Goal: Task Accomplishment & Management: Complete application form

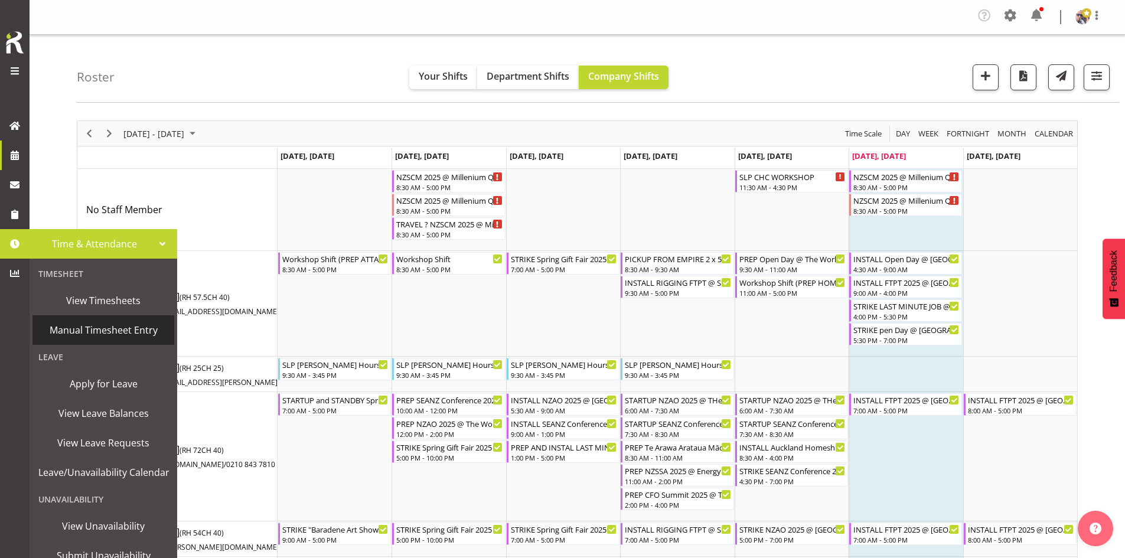
click at [118, 320] on link "Manual Timesheet Entry" at bounding box center [103, 330] width 142 height 30
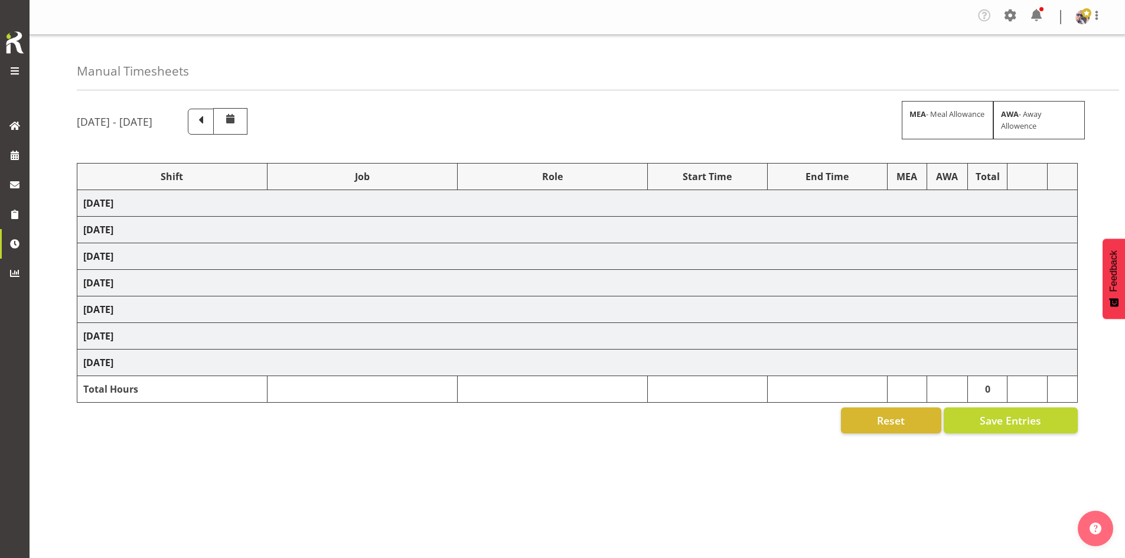
select select "1798"
select select "15"
select select "66167"
select select "9154"
select select "73746"
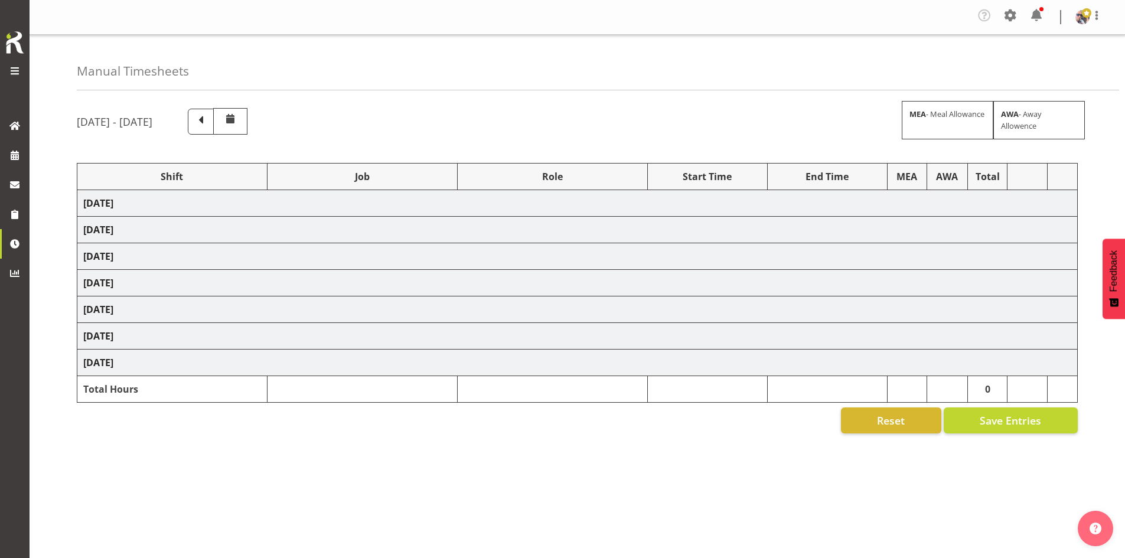
select select "9869"
select select "66167"
select select "9154"
select select "66167"
select select "9154"
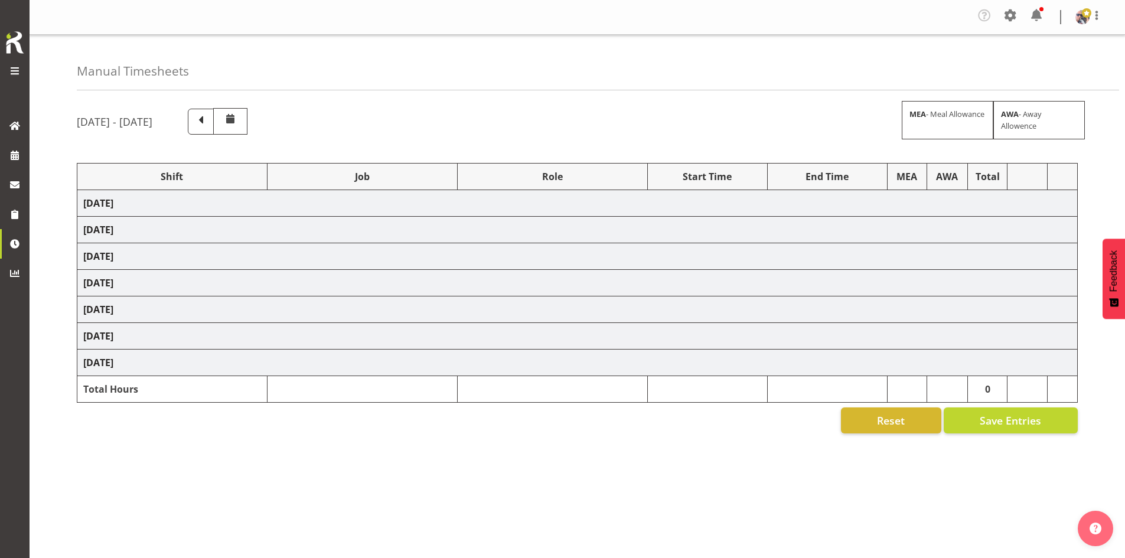
select select "66167"
select select "9154"
select select "73746"
select select "9869"
select select "66167"
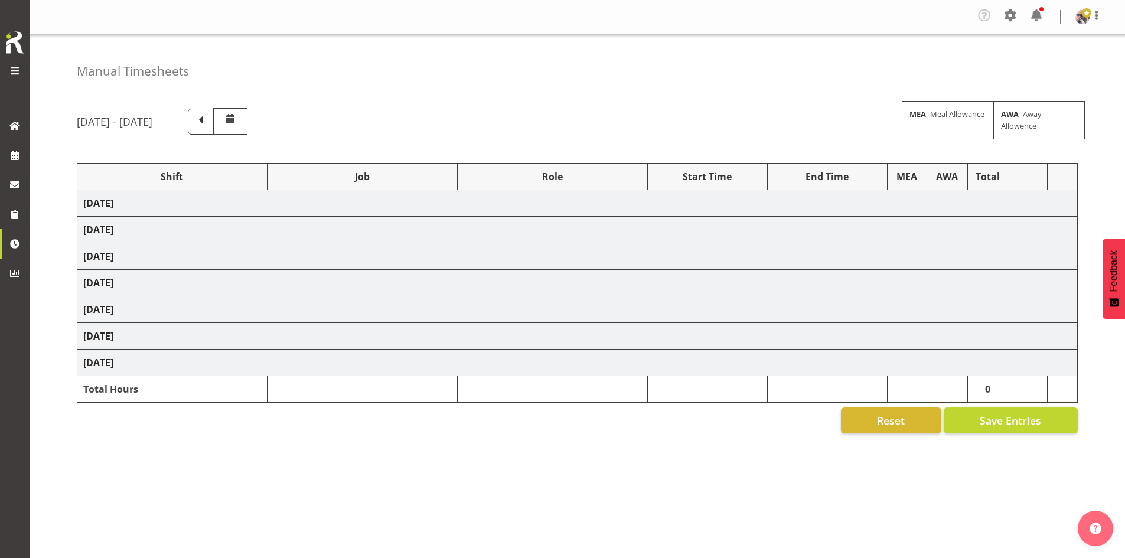
select select "9154"
select select "73746"
select select "9869"
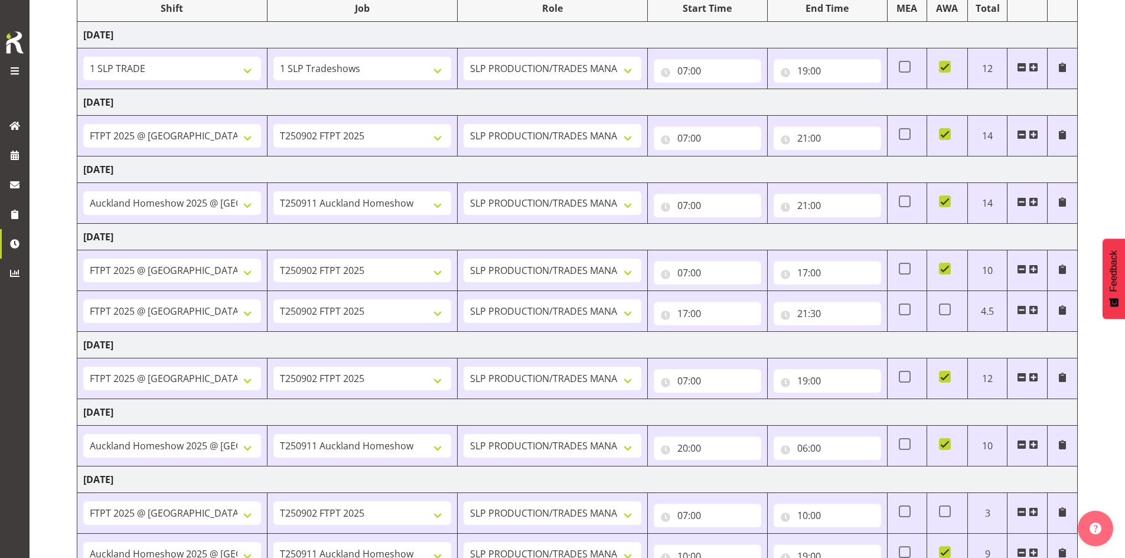
scroll to position [236, 0]
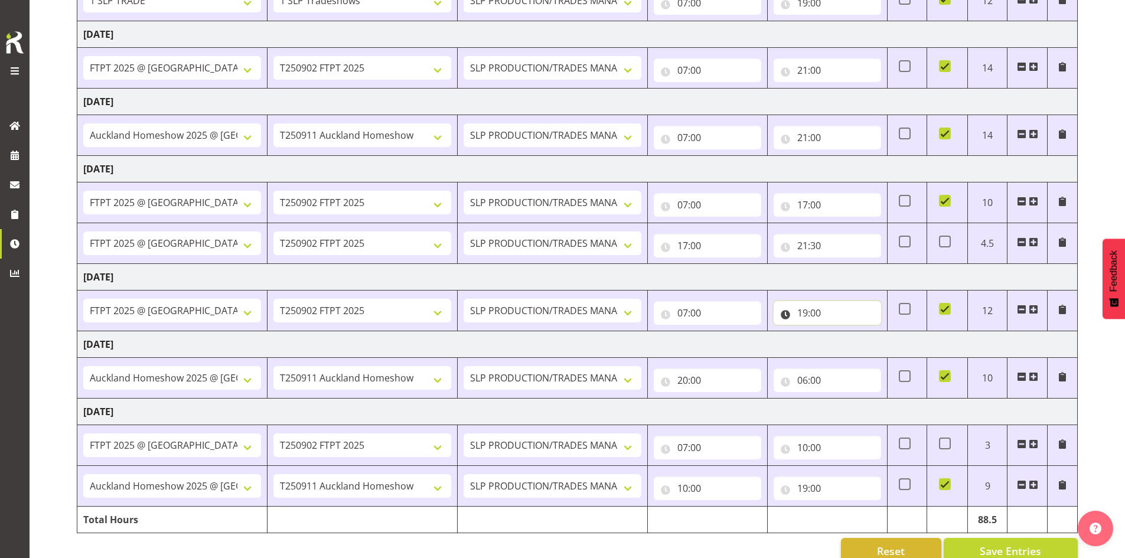
click at [833, 308] on input "19:00" at bounding box center [827, 313] width 107 height 24
click at [851, 344] on select "00 01 02 03 04 05 06 07 08 09 10 11 12 13 14 15 16 17 18 19 20 21 22 23" at bounding box center [854, 344] width 27 height 24
select select "20"
click at [841, 332] on select "00 01 02 03 04 05 06 07 08 09 10 11 12 13 14 15 16 17 18 19 20 21 22 23" at bounding box center [854, 344] width 27 height 24
type input "20:00"
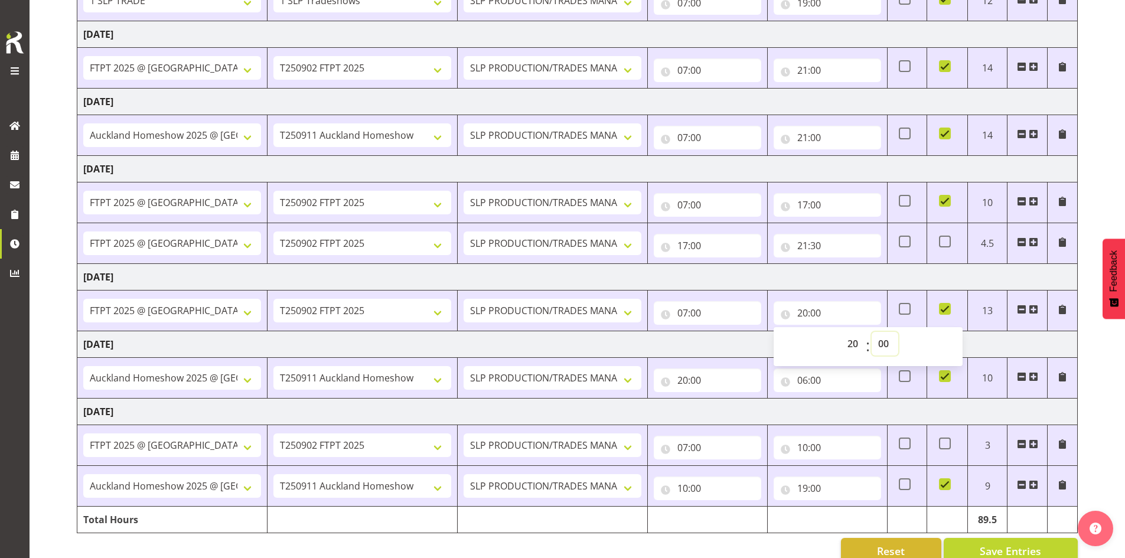
click at [883, 341] on select "00 01 02 03 04 05 06 07 08 09 10 11 12 13 14 15 16 17 18 19 20 21 22 23 24 25 2…" at bounding box center [885, 344] width 27 height 24
select select "24"
click at [872, 332] on select "00 01 02 03 04 05 06 07 08 09 10 11 12 13 14 15 16 17 18 19 20 21 22 23 24 25 2…" at bounding box center [885, 344] width 27 height 24
type input "20:24"
click at [890, 325] on div "00 01 02 03 04 05 06 07 08 09 10 11 12 13 14 15 16 17 18 19 20 21 22 23 : 00 01…" at bounding box center [868, 345] width 189 height 41
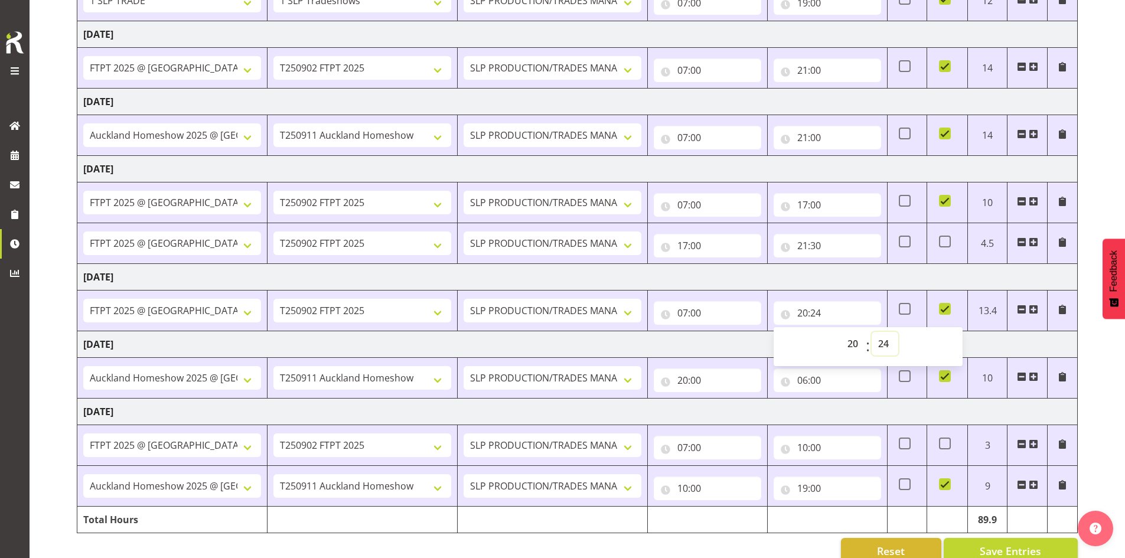
click at [881, 343] on select "00 01 02 03 04 05 06 07 08 09 10 11 12 13 14 15 16 17 18 19 20 21 22 23 24 25 2…" at bounding box center [885, 344] width 27 height 24
select select "30"
click at [872, 332] on select "00 01 02 03 04 05 06 07 08 09 10 11 12 13 14 15 16 17 18 19 20 21 22 23 24 25 2…" at bounding box center [885, 344] width 27 height 24
type input "20:30"
click at [873, 288] on td "[DATE]" at bounding box center [577, 277] width 1001 height 27
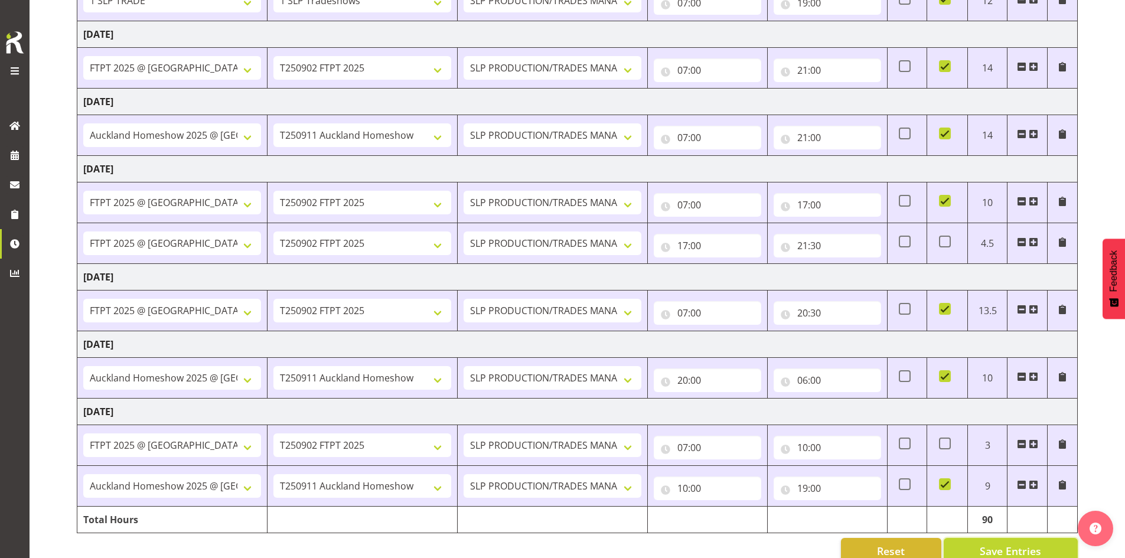
click at [989, 549] on span "Save Entries" at bounding box center [1010, 550] width 61 height 15
